Goal: Task Accomplishment & Management: Use online tool/utility

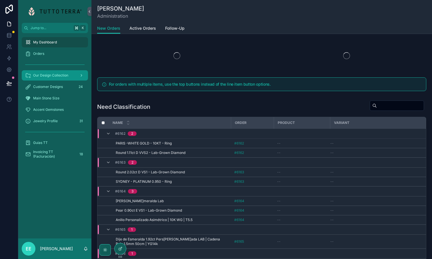
click at [48, 77] on span "Our Design Collection" at bounding box center [50, 75] width 35 height 5
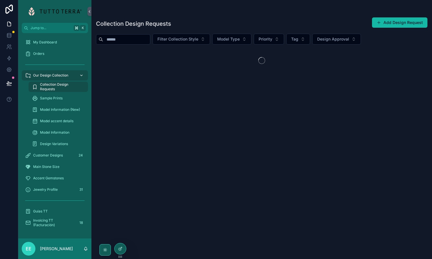
click at [48, 77] on span "Our Design Collection" at bounding box center [50, 75] width 35 height 5
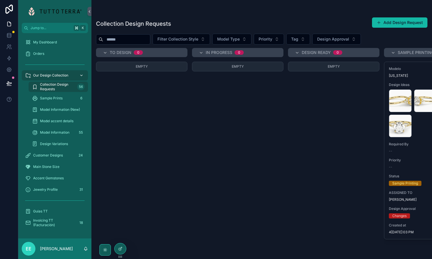
click at [45, 76] on span "Our Design Collection" at bounding box center [50, 75] width 35 height 5
click at [45, 155] on span "Customer Designs" at bounding box center [48, 155] width 30 height 5
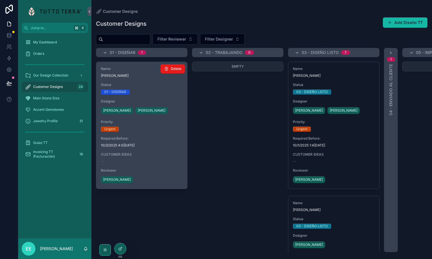
click at [169, 123] on span "Priority" at bounding box center [142, 122] width 82 height 5
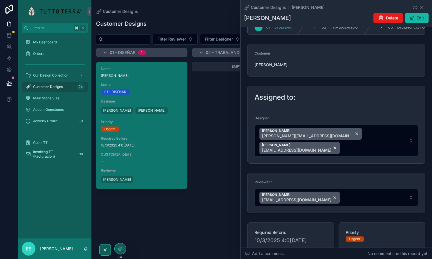
scroll to position [18, 0]
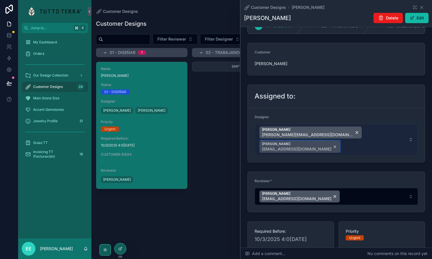
click at [339, 141] on div "[PERSON_NAME] [EMAIL_ADDRESS][DOMAIN_NAME]" at bounding box center [299, 147] width 80 height 12
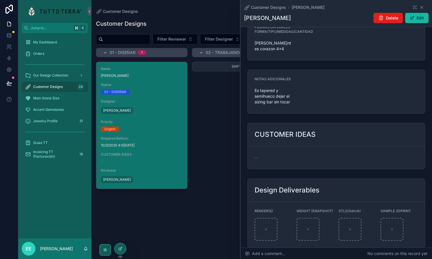
scroll to position [572, 0]
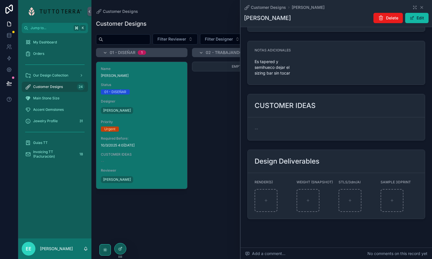
click at [256, 126] on span "--" at bounding box center [255, 129] width 3 height 6
click at [418, 21] on button "Edit" at bounding box center [416, 18] width 23 height 10
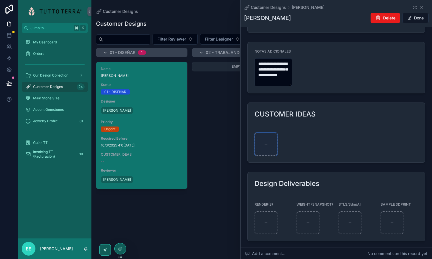
click at [267, 142] on icon "scrollable content" at bounding box center [266, 144] width 4 height 4
type input "**********"
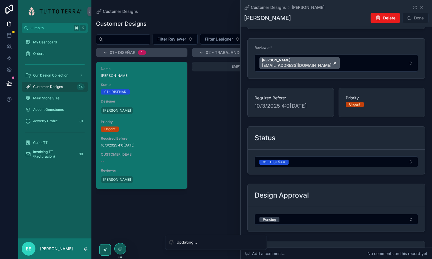
scroll to position [134, 0]
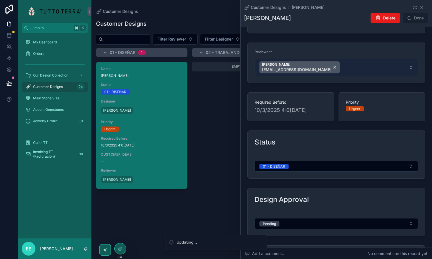
click at [370, 71] on button "[PERSON_NAME] [EMAIL_ADDRESS][DOMAIN_NAME]" at bounding box center [335, 67] width 163 height 17
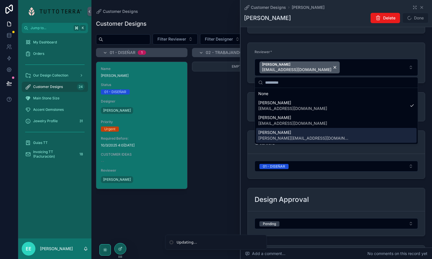
click at [299, 136] on span "[PERSON_NAME][EMAIL_ADDRESS][DOMAIN_NAME]" at bounding box center [303, 138] width 91 height 6
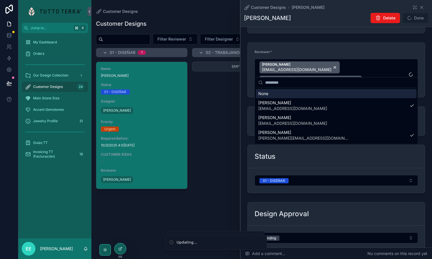
click at [379, 47] on form "Reviewe[PERSON_NAME]a[PERSON_NAME]oval [EMAIL_ADDRESS][DOMAIN_NAME] Eduardo Esc…" at bounding box center [336, 70] width 177 height 54
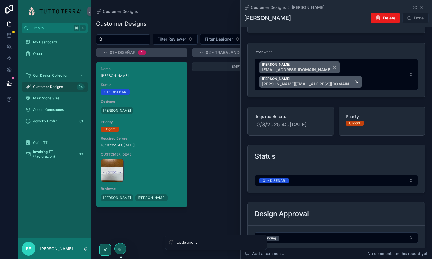
click at [223, 108] on div "Empty" at bounding box center [237, 157] width 91 height 190
click at [422, 8] on icon "scrollable content" at bounding box center [421, 7] width 2 height 2
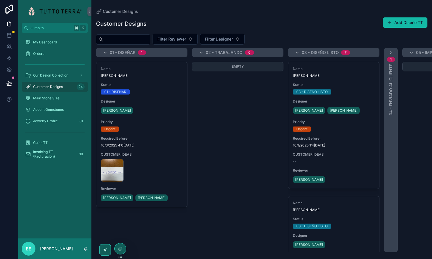
click at [63, 196] on div "My Dashboard Orders Our Design Collection Customer Designs 24 Main Stone Size A…" at bounding box center [54, 135] width 73 height 205
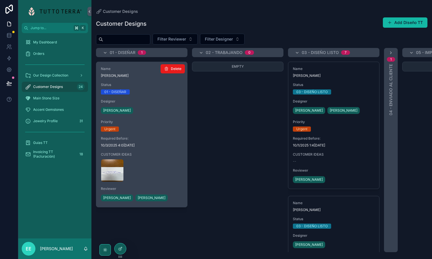
click at [162, 143] on span "10/3/2025 4:0[DATE]" at bounding box center [142, 145] width 82 height 5
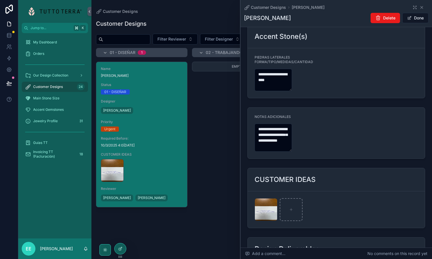
scroll to position [600, 0]
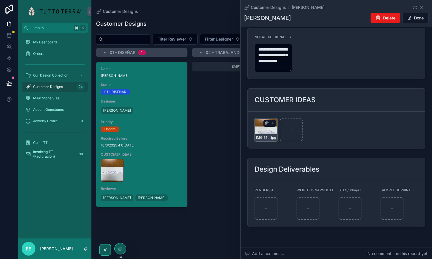
click at [258, 118] on div "IMG_1428 .jpg" at bounding box center [265, 129] width 23 height 23
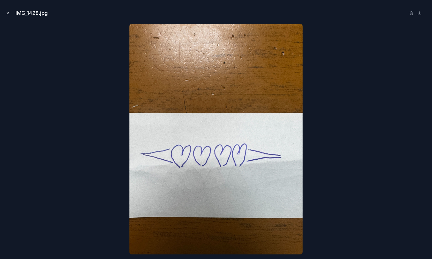
click at [7, 13] on icon "Close modal" at bounding box center [8, 13] width 2 height 2
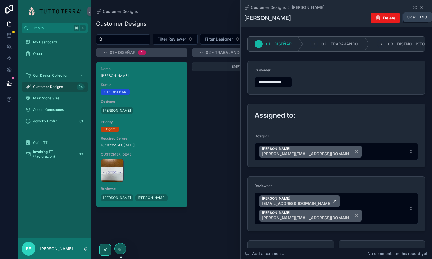
click at [422, 7] on icon "scrollable content" at bounding box center [421, 7] width 5 height 5
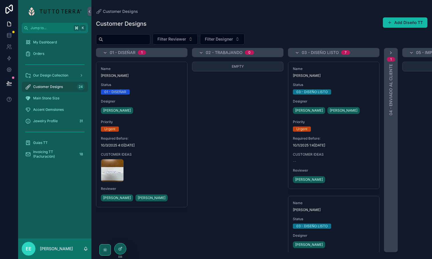
click at [242, 162] on div "Empty" at bounding box center [237, 157] width 91 height 190
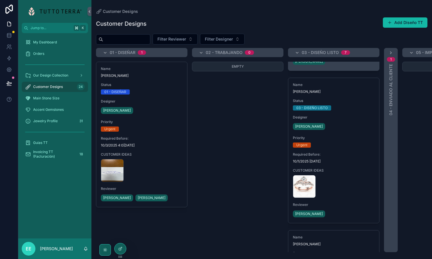
scroll to position [136, 0]
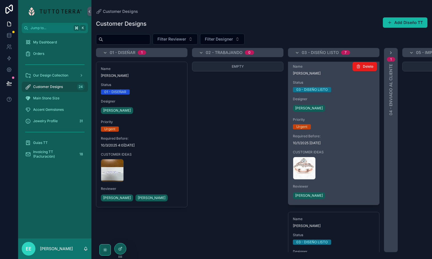
click at [338, 157] on div "CleanShot-2025-10-01-at-13.29.58@2x .png" at bounding box center [334, 168] width 82 height 23
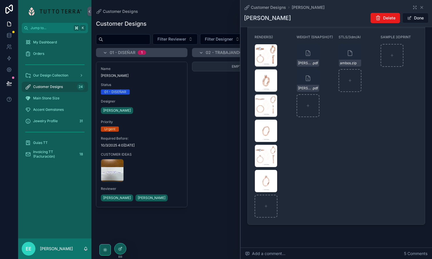
scroll to position [803, 0]
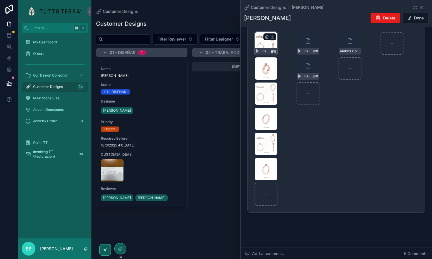
click at [262, 41] on div "[PERSON_NAME]-Ambos-(1) .jpg" at bounding box center [265, 43] width 23 height 23
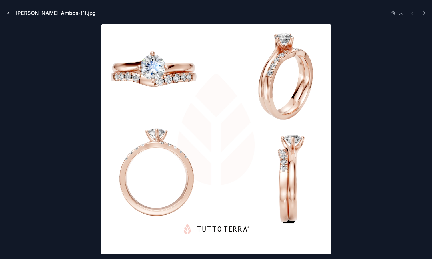
click at [8, 13] on icon "Close modal" at bounding box center [8, 13] width 4 height 4
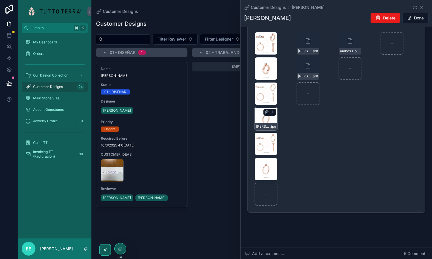
click at [264, 115] on div "[PERSON_NAME]U[PERSON_NAME]NIO-VALADEZ-Churumbela-(2) .jpg" at bounding box center [265, 118] width 23 height 23
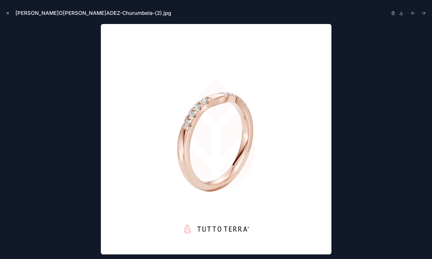
click at [9, 13] on icon "Close modal" at bounding box center [8, 13] width 4 height 4
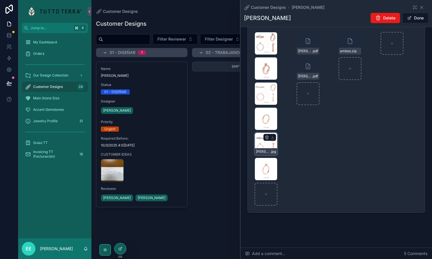
click at [268, 144] on div "[PERSON_NAME]-Solitario-(1) .jpg" at bounding box center [265, 143] width 23 height 23
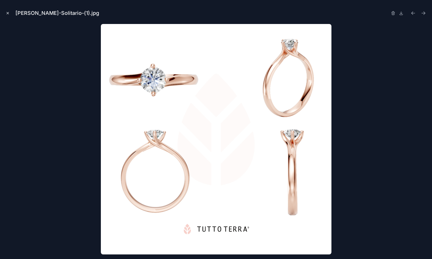
click at [7, 13] on icon "Close modal" at bounding box center [8, 13] width 2 height 2
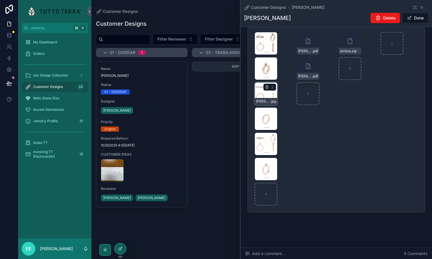
click at [259, 92] on div "[PERSON_NAME]-(1) .jpg" at bounding box center [265, 93] width 23 height 23
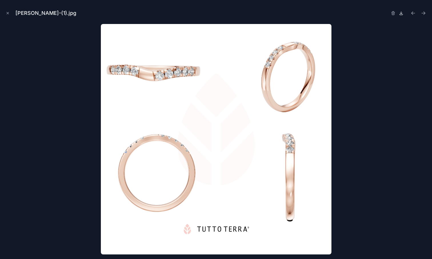
click at [401, 12] on icon at bounding box center [401, 13] width 5 height 5
click at [9, 13] on icon "Close modal" at bounding box center [8, 13] width 4 height 4
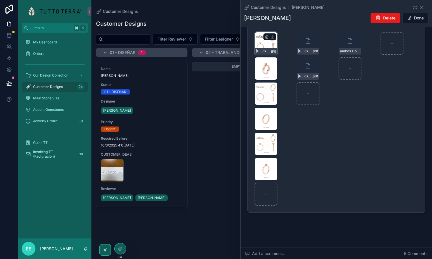
click at [257, 39] on div "[PERSON_NAME]-Ambos-(1) .jpg" at bounding box center [265, 43] width 23 height 23
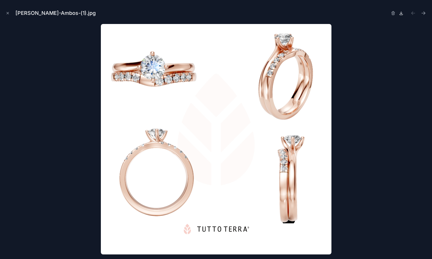
click at [403, 14] on icon at bounding box center [401, 13] width 5 height 5
click at [8, 12] on icon "Close modal" at bounding box center [8, 13] width 4 height 4
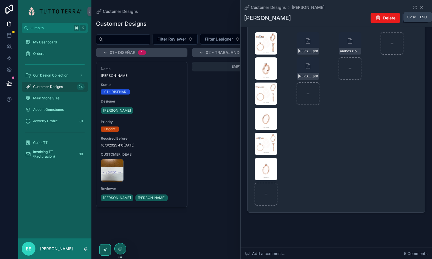
click at [422, 7] on icon "scrollable content" at bounding box center [421, 7] width 5 height 5
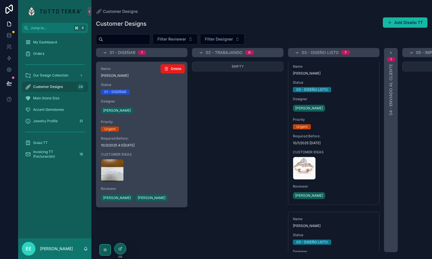
click at [167, 123] on span "Priority" at bounding box center [142, 122] width 82 height 5
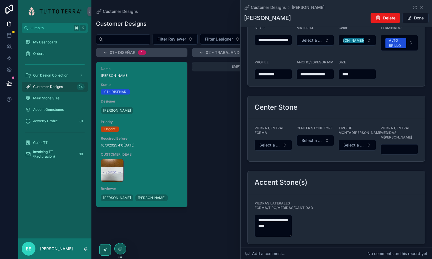
scroll to position [375, 0]
click at [120, 248] on icon at bounding box center [121, 248] width 2 height 2
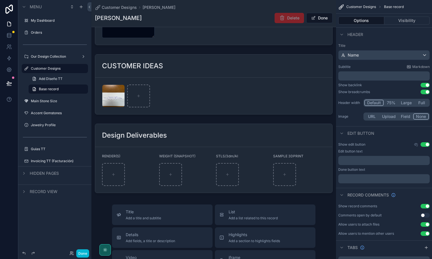
scroll to position [607, 0]
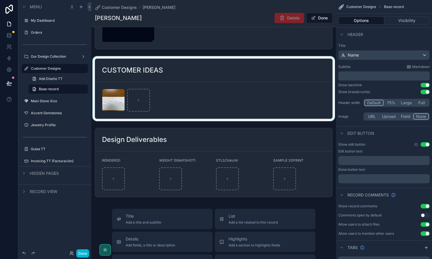
click at [182, 95] on div "scrollable content" at bounding box center [213, 88] width 244 height 65
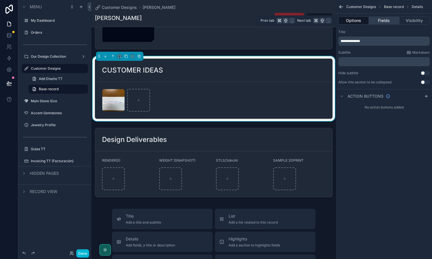
click at [386, 23] on button "Fields" at bounding box center [384, 21] width 30 height 8
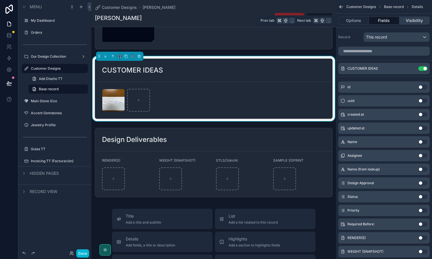
click at [416, 22] on button "Visibility" at bounding box center [414, 21] width 30 height 8
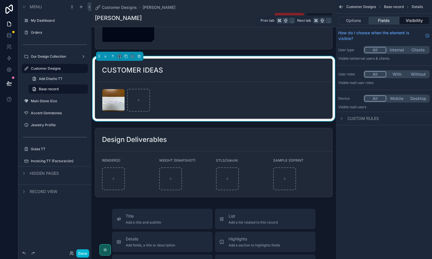
click at [385, 21] on button "Fields" at bounding box center [384, 21] width 30 height 8
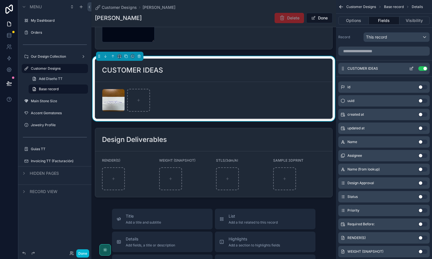
click at [412, 68] on icon "scrollable content" at bounding box center [411, 68] width 5 height 5
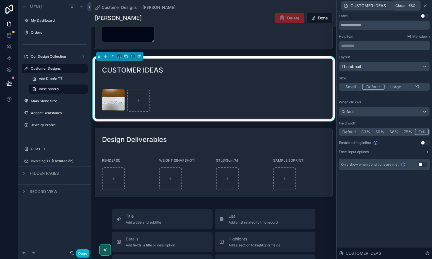
click at [425, 4] on icon at bounding box center [425, 5] width 5 height 5
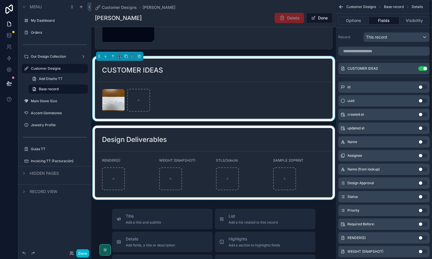
click at [259, 153] on div "scrollable content" at bounding box center [213, 163] width 244 height 74
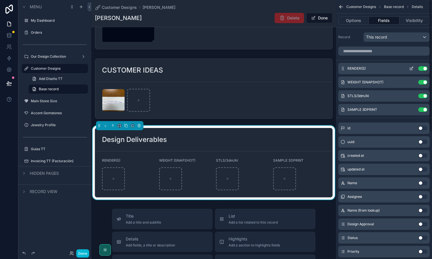
click at [412, 68] on icon "scrollable content" at bounding box center [412, 68] width 2 height 2
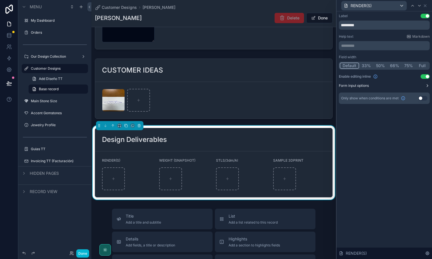
click at [424, 85] on button "Form input options" at bounding box center [384, 85] width 91 height 5
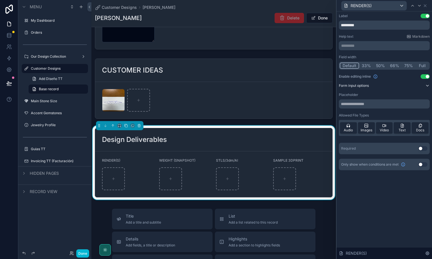
click at [424, 85] on button "Form input options" at bounding box center [384, 85] width 91 height 5
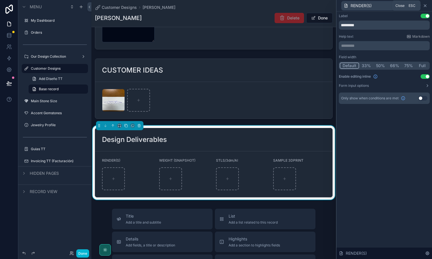
click at [426, 6] on icon at bounding box center [425, 5] width 5 height 5
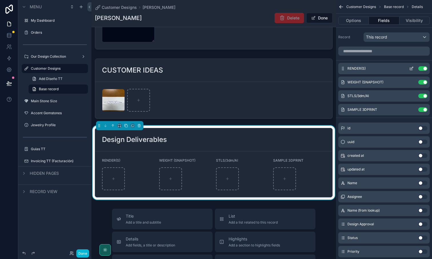
click at [411, 69] on icon "scrollable content" at bounding box center [412, 68] width 2 height 2
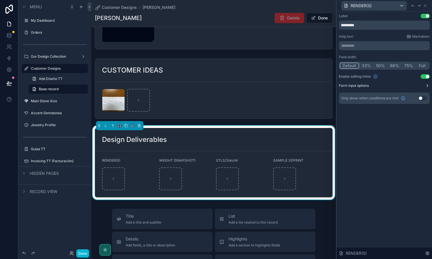
click at [424, 86] on button "Form input options" at bounding box center [384, 85] width 91 height 5
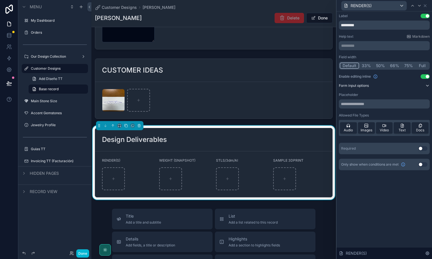
click at [424, 86] on button "Form input options" at bounding box center [384, 85] width 91 height 5
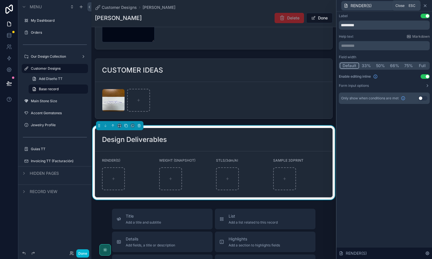
click at [426, 5] on icon at bounding box center [425, 5] width 5 height 5
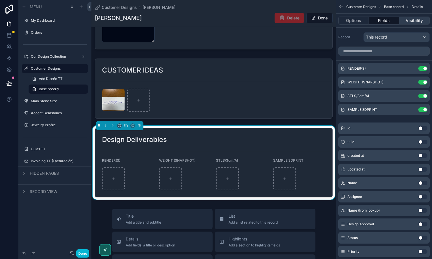
click at [416, 20] on button "Visibility" at bounding box center [414, 21] width 30 height 8
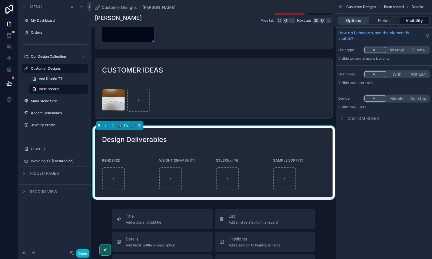
click at [354, 21] on button "Options" at bounding box center [353, 21] width 31 height 8
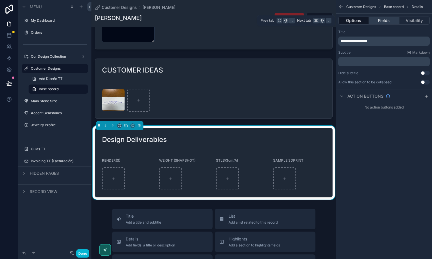
click at [381, 21] on button "Fields" at bounding box center [384, 21] width 30 height 8
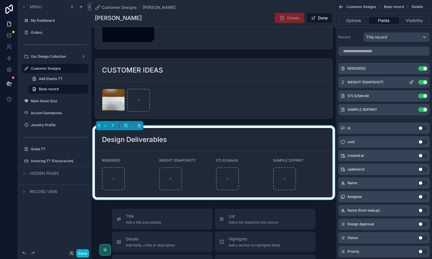
click at [411, 82] on icon "scrollable content" at bounding box center [411, 82] width 5 height 5
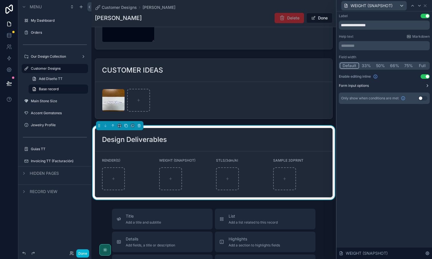
click at [411, 85] on button "Form input options" at bounding box center [384, 85] width 91 height 5
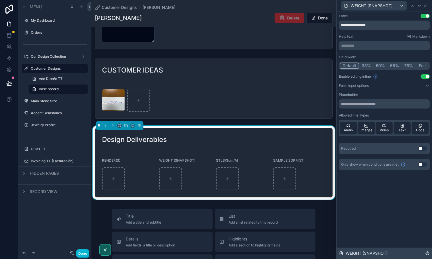
click at [429, 254] on div "WEIGHT (SNAPSHOT)" at bounding box center [383, 253] width 95 height 11
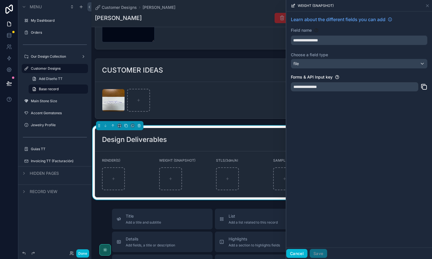
click at [298, 252] on button "Cancel" at bounding box center [296, 253] width 21 height 9
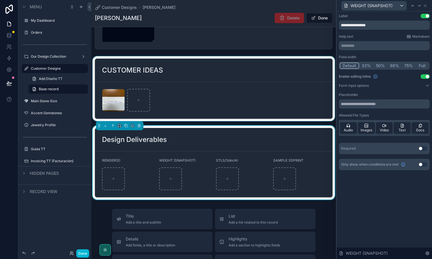
click at [227, 78] on div "scrollable content" at bounding box center [213, 88] width 244 height 65
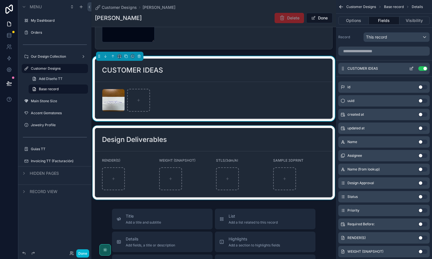
click at [413, 68] on icon "scrollable content" at bounding box center [411, 68] width 5 height 5
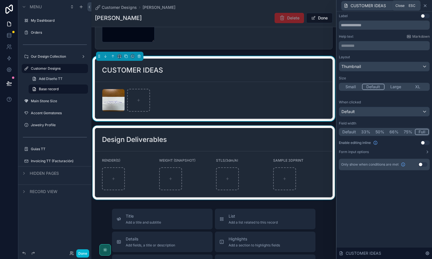
click at [426, 5] on icon at bounding box center [425, 5] width 5 height 5
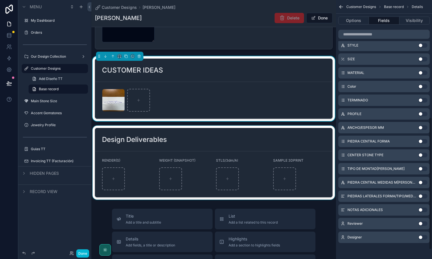
scroll to position [0, 0]
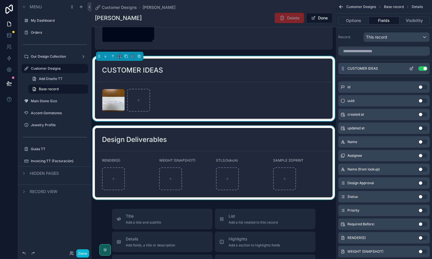
click at [411, 68] on icon "scrollable content" at bounding box center [411, 68] width 5 height 5
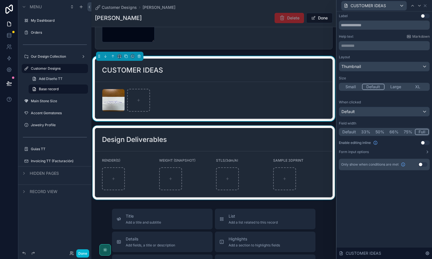
click at [423, 142] on button "Use setting" at bounding box center [424, 142] width 9 height 5
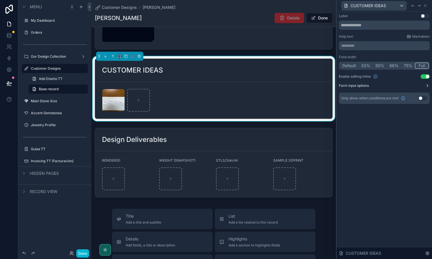
click at [419, 85] on button "Form input options" at bounding box center [384, 85] width 91 height 5
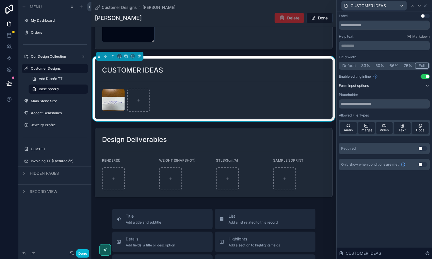
click at [419, 85] on button "Form input options" at bounding box center [384, 85] width 91 height 5
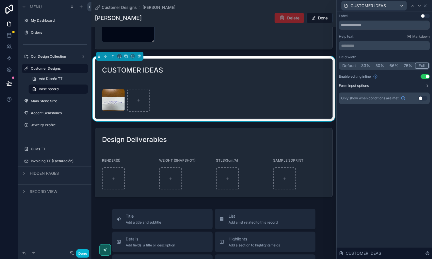
click at [419, 85] on button "Form input options" at bounding box center [384, 85] width 91 height 5
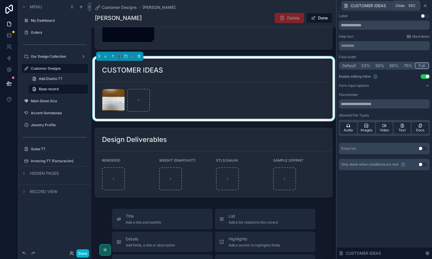
click at [425, 5] on icon at bounding box center [425, 6] width 2 height 2
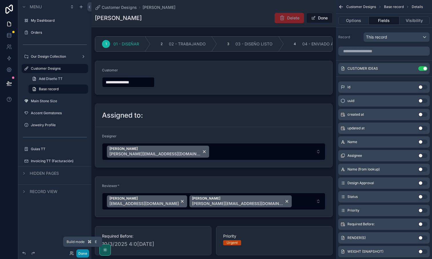
click at [84, 255] on button "Done" at bounding box center [82, 253] width 13 height 8
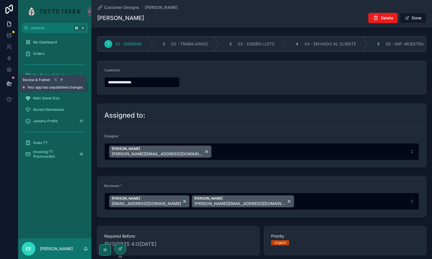
click at [8, 81] on icon at bounding box center [9, 84] width 6 height 6
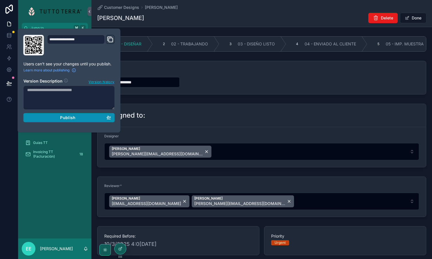
click at [78, 116] on div "Publish" at bounding box center [69, 117] width 84 height 5
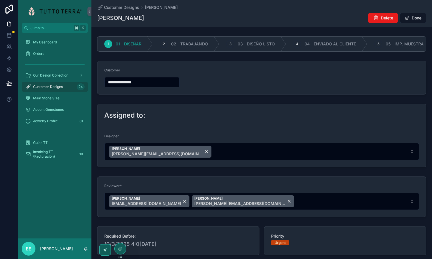
click at [17, 177] on div at bounding box center [9, 129] width 18 height 259
click at [126, 9] on span "Customer Designs" at bounding box center [121, 8] width 35 height 6
